Goal: Information Seeking & Learning: Learn about a topic

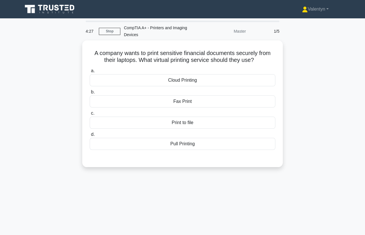
drag, startPoint x: 35, startPoint y: 67, endPoint x: 40, endPoint y: 65, distance: 4.9
click at [35, 67] on div "A company wants to print sensitive financial documents securely from their lapt…" at bounding box center [182, 106] width 326 height 133
click at [114, 30] on link "Stop" at bounding box center [109, 31] width 21 height 7
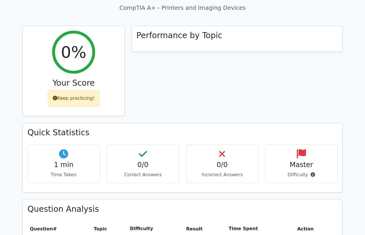
scroll to position [159, 0]
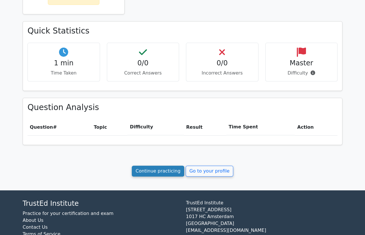
click at [171, 168] on link "Continue practicing" at bounding box center [158, 170] width 52 height 11
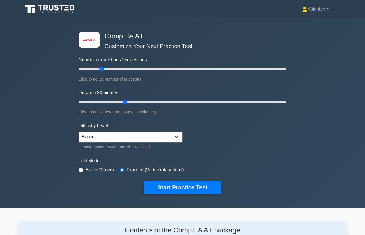
scroll to position [791, 0]
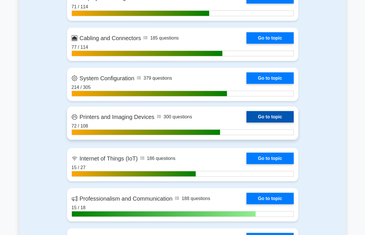
click at [246, 118] on link "Go to topic" at bounding box center [269, 116] width 47 height 11
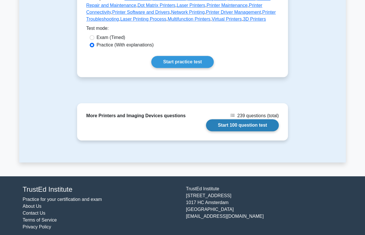
scroll to position [183, 0]
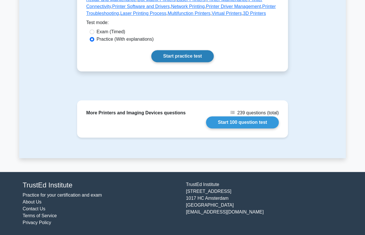
click at [178, 57] on link "Start practice test" at bounding box center [182, 56] width 62 height 12
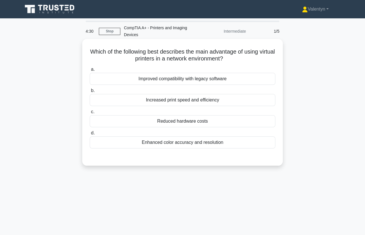
click at [169, 117] on div "Reduced hardware costs" at bounding box center [182, 121] width 185 height 12
click at [90, 114] on input "c. Reduced hardware costs" at bounding box center [90, 112] width 0 height 4
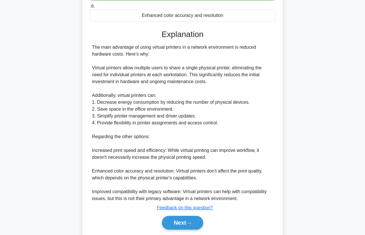
scroll to position [127, 0]
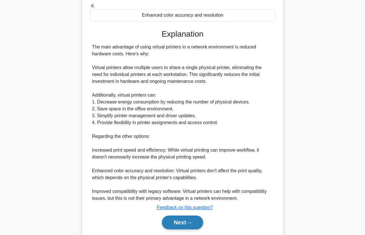
click at [168, 220] on button "Next" at bounding box center [182, 222] width 41 height 14
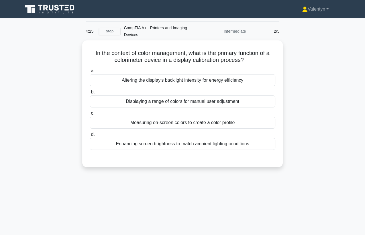
scroll to position [0, 0]
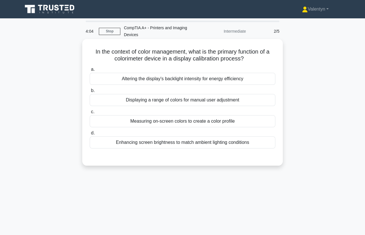
click at [183, 122] on div "Measuring on-screen colors to create a color profile" at bounding box center [182, 121] width 185 height 12
click at [90, 114] on input "c. Measuring on-screen colors to create a color profile" at bounding box center [90, 112] width 0 height 4
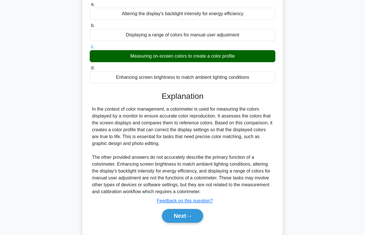
scroll to position [77, 0]
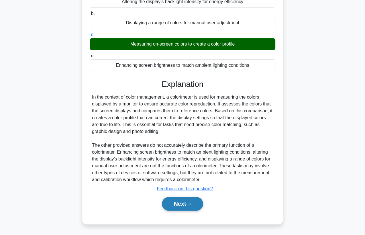
click at [168, 200] on button "Next" at bounding box center [182, 204] width 41 height 14
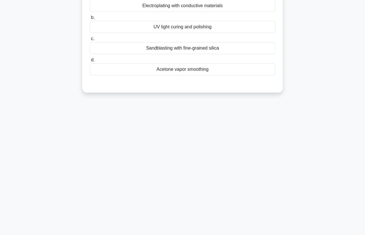
scroll to position [11, 0]
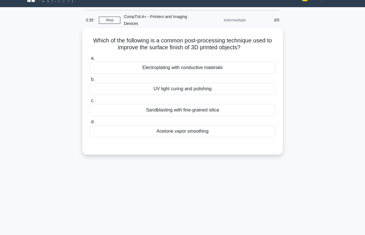
click at [178, 90] on div "UV light curing and polishing" at bounding box center [182, 89] width 185 height 12
click at [90, 81] on input "b. UV light curing and polishing" at bounding box center [90, 80] width 0 height 4
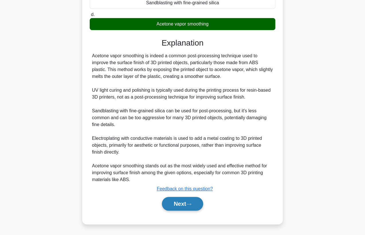
click at [181, 202] on button "Next" at bounding box center [182, 204] width 41 height 14
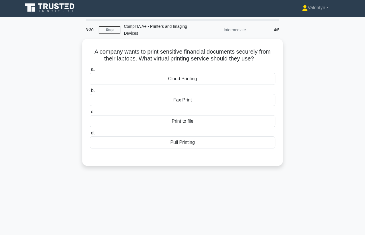
scroll to position [0, 0]
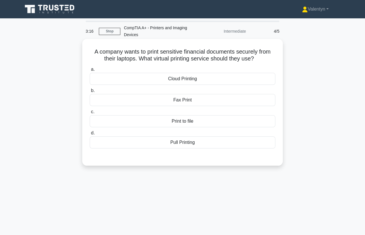
click at [184, 143] on div "Pull Printing" at bounding box center [182, 142] width 185 height 12
click at [90, 135] on input "d. Pull Printing" at bounding box center [90, 133] width 0 height 4
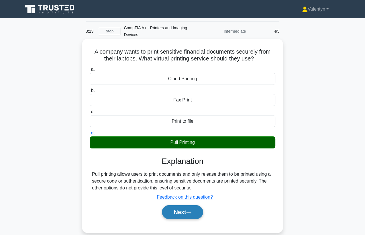
click at [186, 212] on button "Next" at bounding box center [182, 212] width 41 height 14
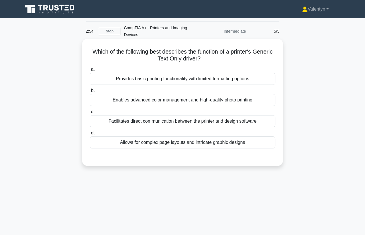
click at [215, 76] on div "Provides basic printing functionality with limited formatting options" at bounding box center [182, 79] width 185 height 12
click at [90, 71] on input "a. Provides basic printing functionality with limited formatting options" at bounding box center [90, 70] width 0 height 4
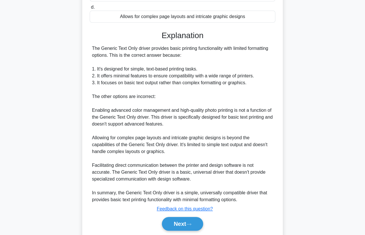
scroll to position [127, 0]
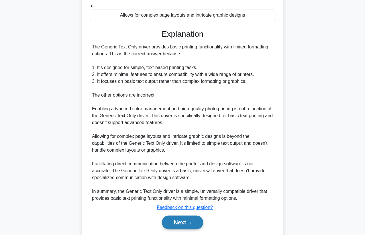
click at [185, 224] on button "Next" at bounding box center [182, 222] width 41 height 14
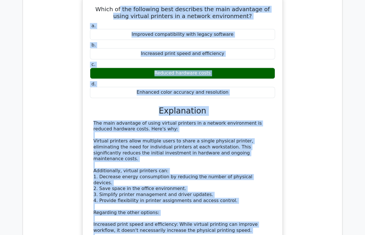
scroll to position [311, 0]
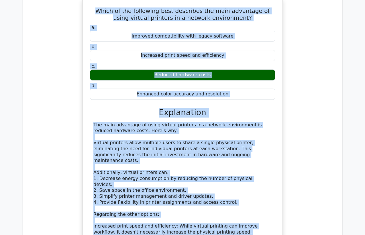
drag, startPoint x: 241, startPoint y: 153, endPoint x: 82, endPoint y: 7, distance: 215.4
click at [82, 7] on div "Which of the following best describes the main advantage of using virtual print…" at bounding box center [182, 152] width 310 height 309
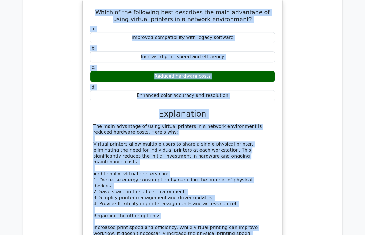
copy div "Which of the following best describes the main advantage of using virtual print…"
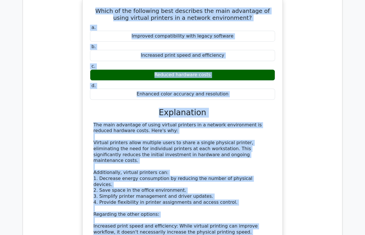
click at [44, 22] on div "Which of the following best describes the main advantage of using virtual print…" at bounding box center [182, 152] width 310 height 309
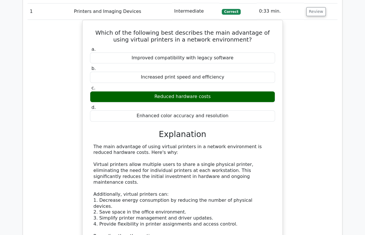
scroll to position [247, 0]
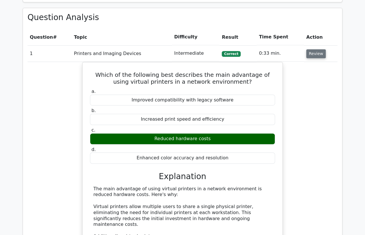
click at [317, 54] on button "Review" at bounding box center [315, 53] width 19 height 9
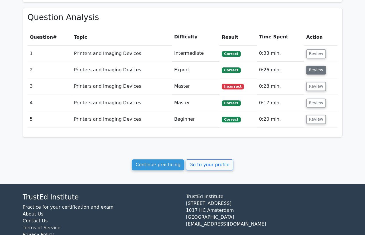
click at [313, 70] on button "Review" at bounding box center [315, 70] width 19 height 9
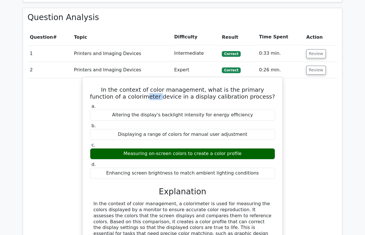
drag, startPoint x: 147, startPoint y: 95, endPoint x: 137, endPoint y: 95, distance: 10.3
click at [137, 95] on h5 "In the context of color management, what is the primary function of a colorimet…" at bounding box center [182, 93] width 186 height 14
drag, startPoint x: 164, startPoint y: 95, endPoint x: 117, endPoint y: 94, distance: 46.9
click at [117, 94] on h5 "In the context of color management, what is the primary function of a colorimet…" at bounding box center [182, 93] width 186 height 14
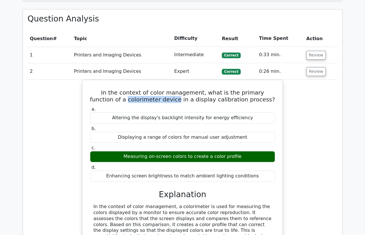
copy h5 "colorimeter device"
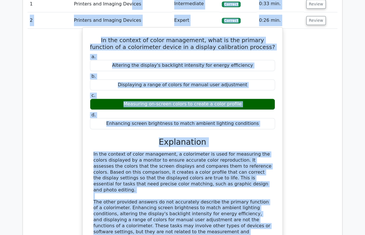
scroll to position [295, 0]
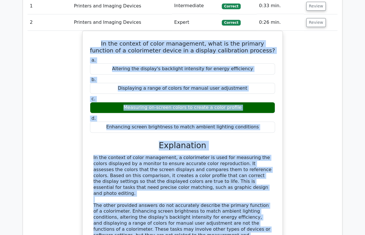
drag, startPoint x: 238, startPoint y: 178, endPoint x: 80, endPoint y: 40, distance: 209.9
click at [80, 40] on div "In the context of color management, what is the primary function of a colorimet…" at bounding box center [182, 153] width 310 height 244
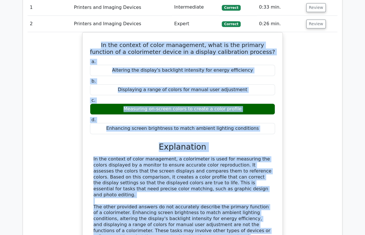
copy div "In the context of color management, what is the primary function of a colorimet…"
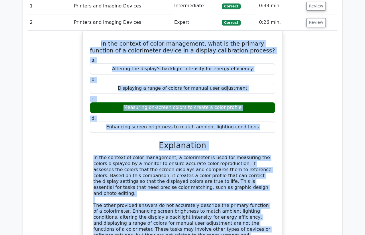
click at [58, 143] on div "In the context of color management, what is the primary function of a colorimet…" at bounding box center [182, 153] width 310 height 244
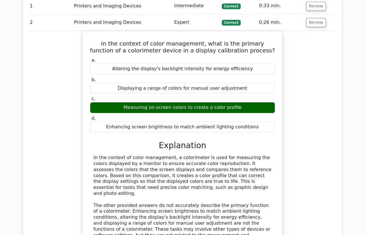
drag, startPoint x: 57, startPoint y: 59, endPoint x: 106, endPoint y: 44, distance: 50.8
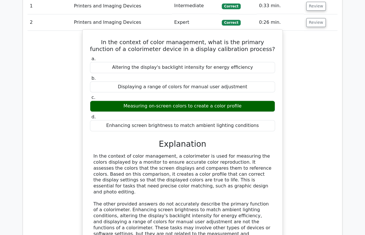
click at [58, 59] on div "In the context of color management, what is the primary function of a colorimet…" at bounding box center [182, 153] width 310 height 244
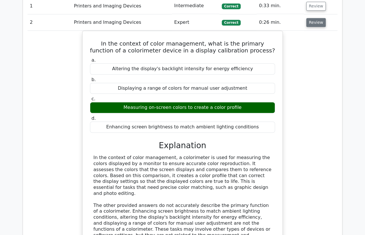
click at [321, 23] on button "Review" at bounding box center [315, 22] width 19 height 9
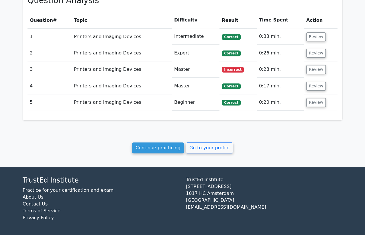
scroll to position [263, 0]
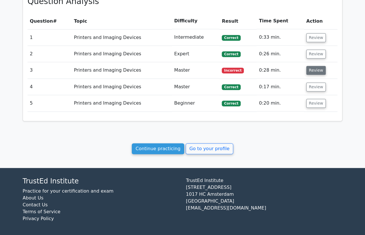
click at [317, 70] on button "Review" at bounding box center [315, 70] width 19 height 9
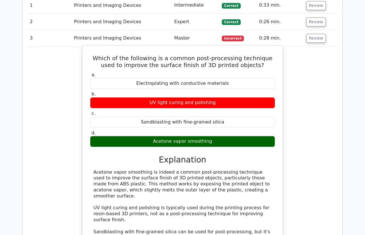
scroll to position [327, 0]
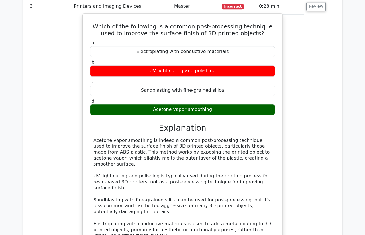
drag, startPoint x: 211, startPoint y: 107, endPoint x: 155, endPoint y: 108, distance: 56.4
click at [155, 108] on div "Acetone vapor smoothing" at bounding box center [182, 109] width 185 height 11
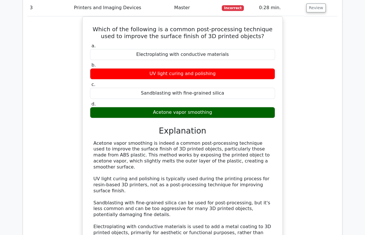
click at [151, 98] on div at bounding box center [151, 98] width 0 height 0
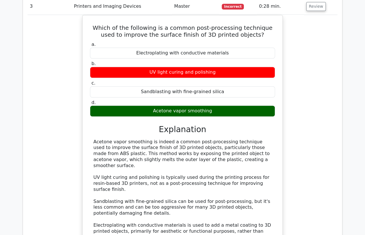
click at [291, 133] on div "Which of the following is a common post-processing technique used to improve th…" at bounding box center [182, 154] width 310 height 279
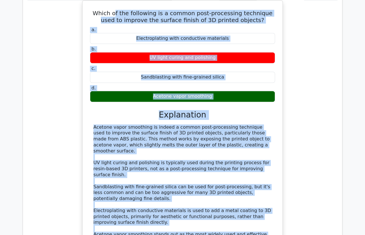
scroll to position [311, 0]
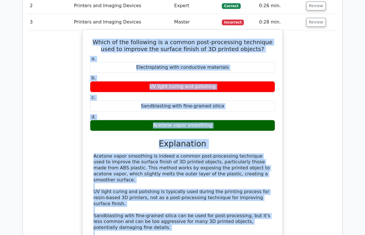
drag, startPoint x: 137, startPoint y: 184, endPoint x: 86, endPoint y: 42, distance: 150.0
click at [86, 42] on div "Which of the following is a common post-processing technique used to improve th…" at bounding box center [182, 165] width 195 height 267
copy div "Which of the following is a common post-processing technique used to improve th…"
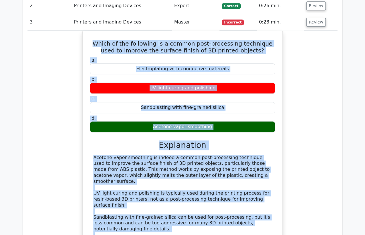
click at [62, 60] on div "Which of the following is a common post-processing technique used to improve th…" at bounding box center [182, 170] width 310 height 279
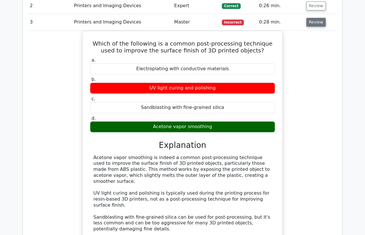
click at [319, 22] on button "Review" at bounding box center [315, 22] width 19 height 9
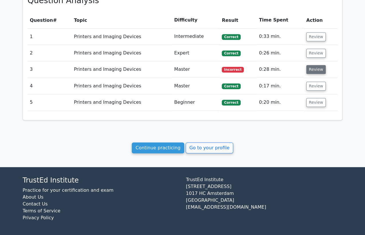
scroll to position [263, 0]
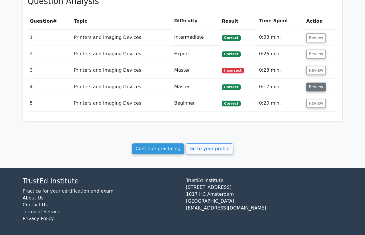
click at [318, 85] on button "Review" at bounding box center [315, 86] width 19 height 9
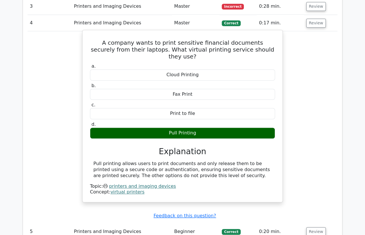
scroll to position [359, 0]
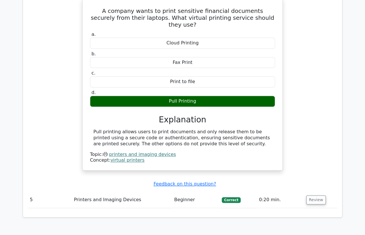
drag, startPoint x: 196, startPoint y: 135, endPoint x: 90, endPoint y: 11, distance: 163.6
click at [90, 11] on div "A company wants to print sensitive financial documents securely from their lapt…" at bounding box center [182, 84] width 195 height 167
copy div "A company wants to print sensitive financial documents securely from their lapt…"
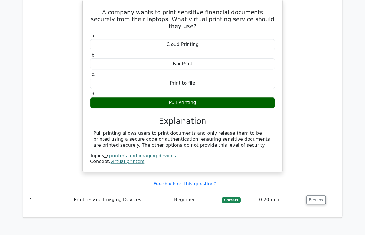
drag, startPoint x: 76, startPoint y: 40, endPoint x: 73, endPoint y: 42, distance: 4.0
click at [76, 40] on div "A company wants to print sensitive financial documents securely from their lapt…" at bounding box center [182, 88] width 310 height 179
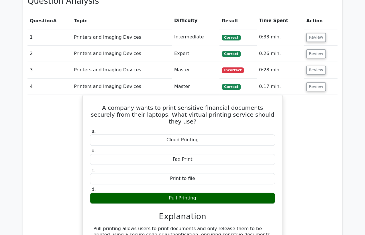
scroll to position [263, 0]
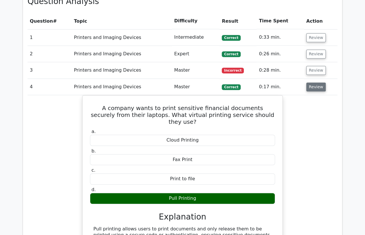
click at [318, 86] on button "Review" at bounding box center [315, 86] width 19 height 9
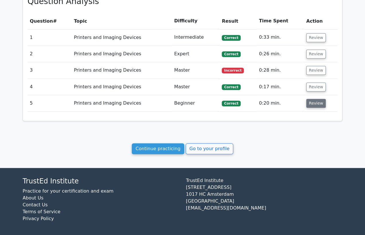
click at [313, 106] on button "Review" at bounding box center [315, 103] width 19 height 9
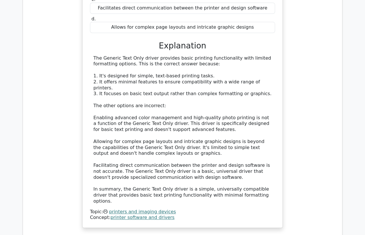
scroll to position [454, 0]
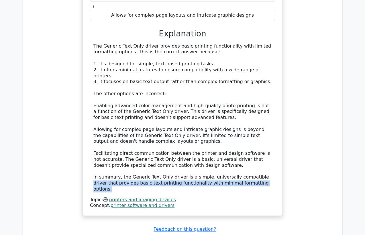
drag, startPoint x: 254, startPoint y: 177, endPoint x: 244, endPoint y: 172, distance: 11.1
click at [244, 172] on div "The Generic Text Only driver provides basic printing functionality with limited…" at bounding box center [182, 117] width 178 height 149
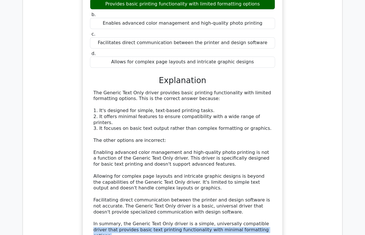
scroll to position [422, 0]
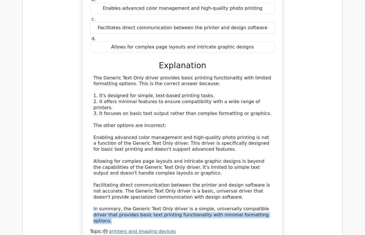
click at [257, 210] on div "The Generic Text Only driver provides basic printing functionality with limited…" at bounding box center [182, 149] width 178 height 149
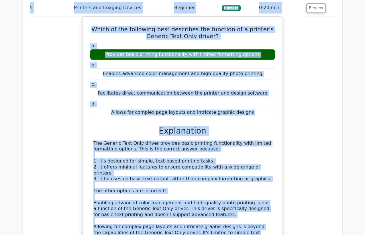
scroll to position [335, 0]
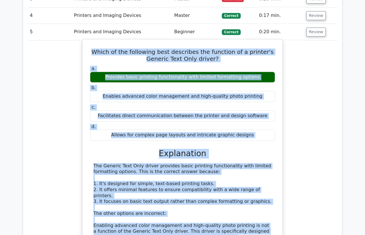
drag, startPoint x: 244, startPoint y: 206, endPoint x: 96, endPoint y: 50, distance: 215.4
click at [96, 50] on div "Which of the following best describes the function of a printer's Generic Text …" at bounding box center [182, 187] width 195 height 291
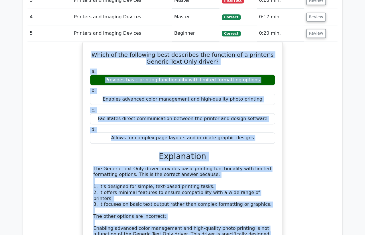
copy div "Which of the following best describes the function of a printer's Generic Text …"
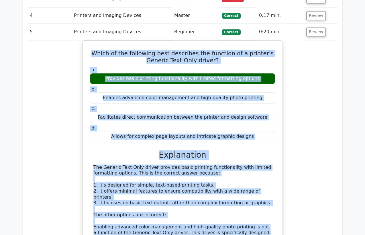
drag, startPoint x: 64, startPoint y: 119, endPoint x: 65, endPoint y: 114, distance: 4.9
click at [64, 119] on div "Which of the following best describes the function of a printer's Generic Text …" at bounding box center [182, 191] width 310 height 303
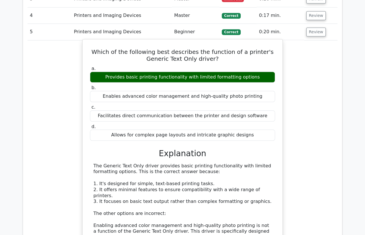
scroll to position [494, 0]
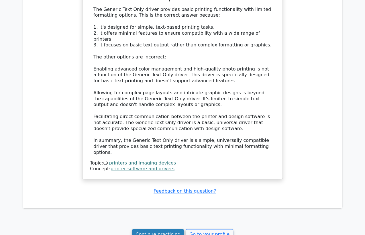
click at [164, 229] on link "Continue practicing" at bounding box center [158, 234] width 52 height 11
